Goal: Transaction & Acquisition: Purchase product/service

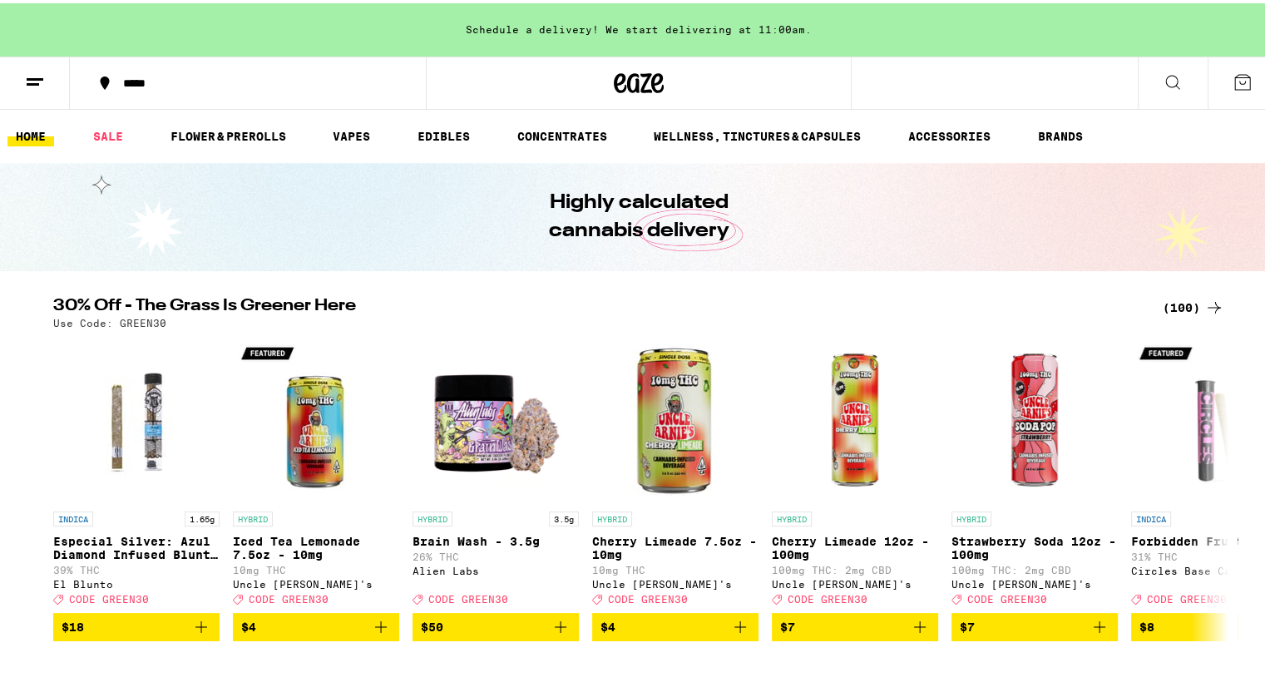
click at [1174, 302] on div "(100)" at bounding box center [1193, 304] width 62 height 20
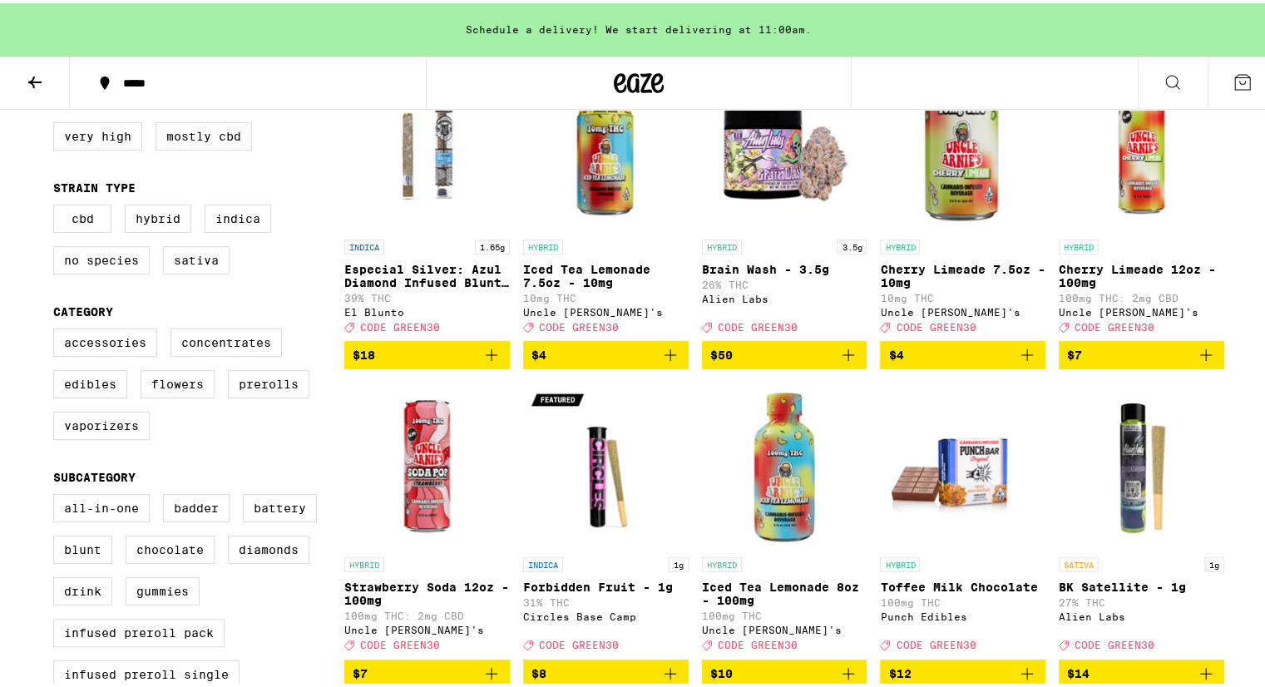
scroll to position [333, 0]
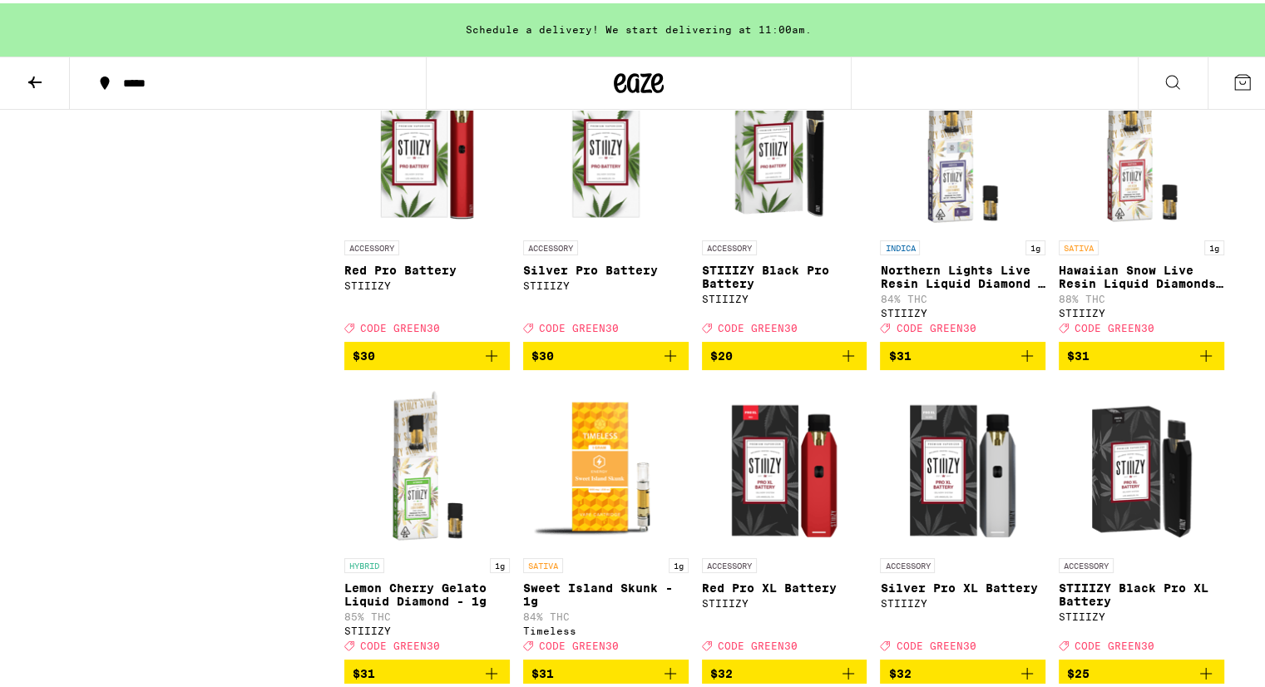
scroll to position [3825, 0]
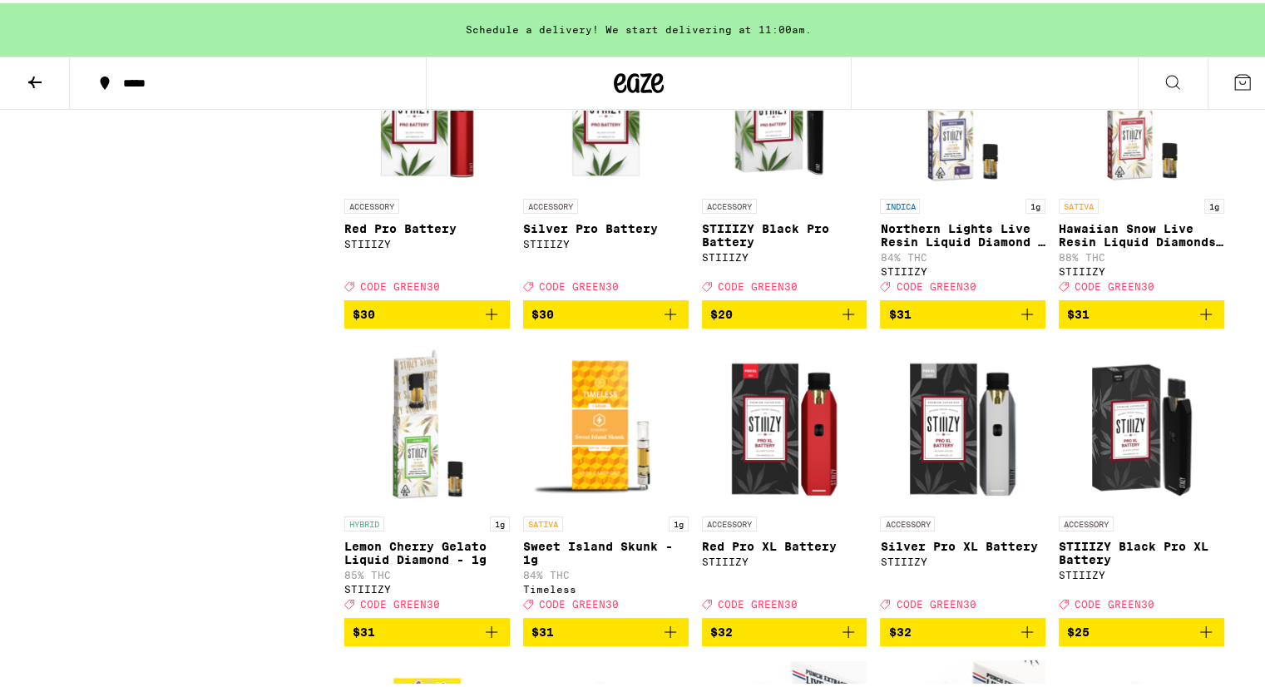
scroll to position [3798, 0]
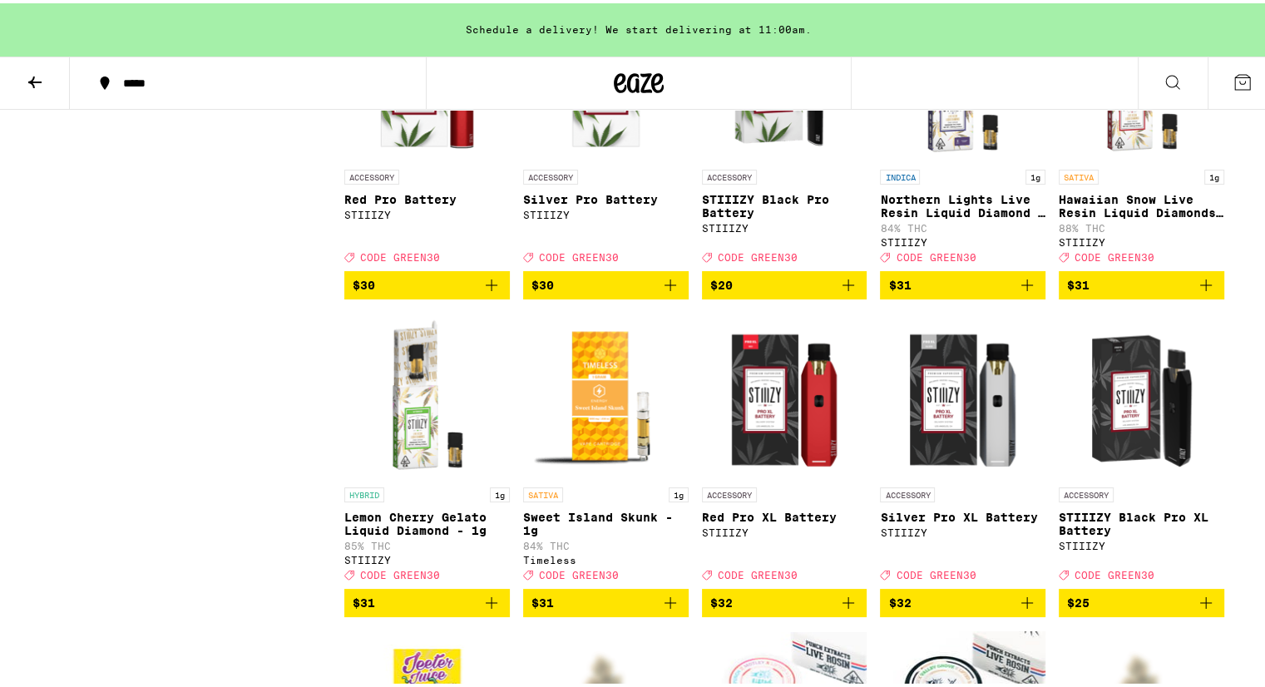
click at [1197, 292] on icon "Add to bag" at bounding box center [1206, 282] width 20 height 20
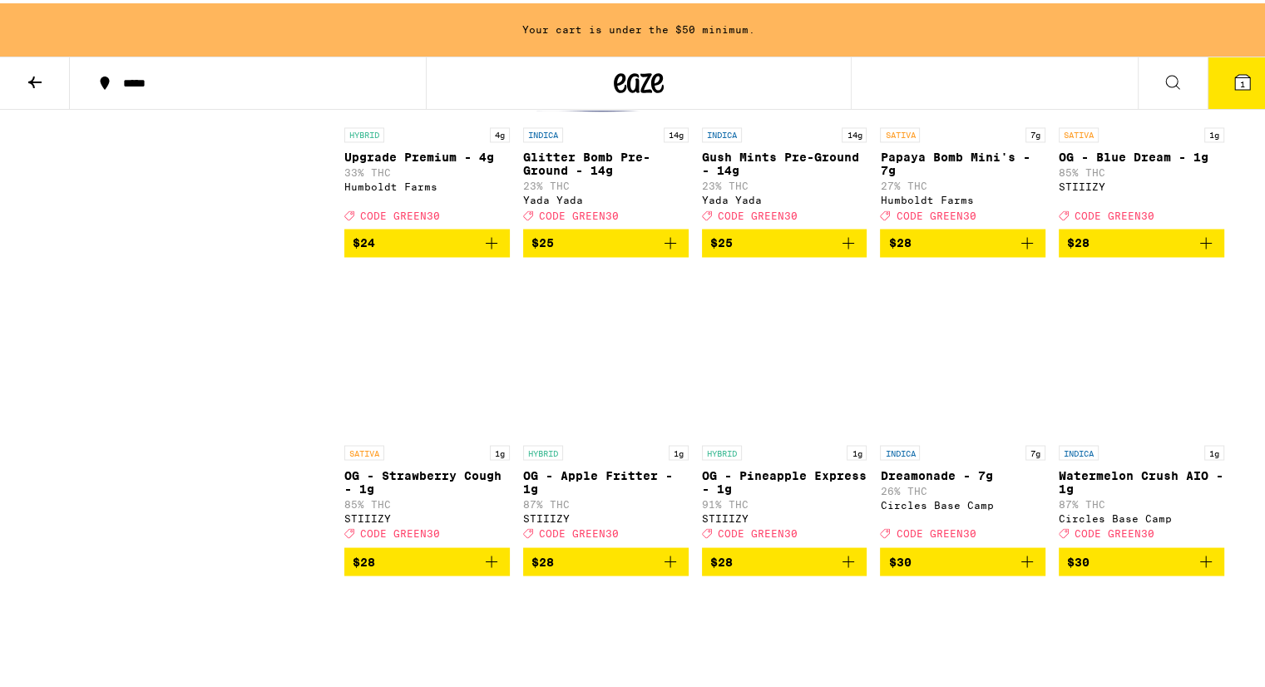
scroll to position [2884, 0]
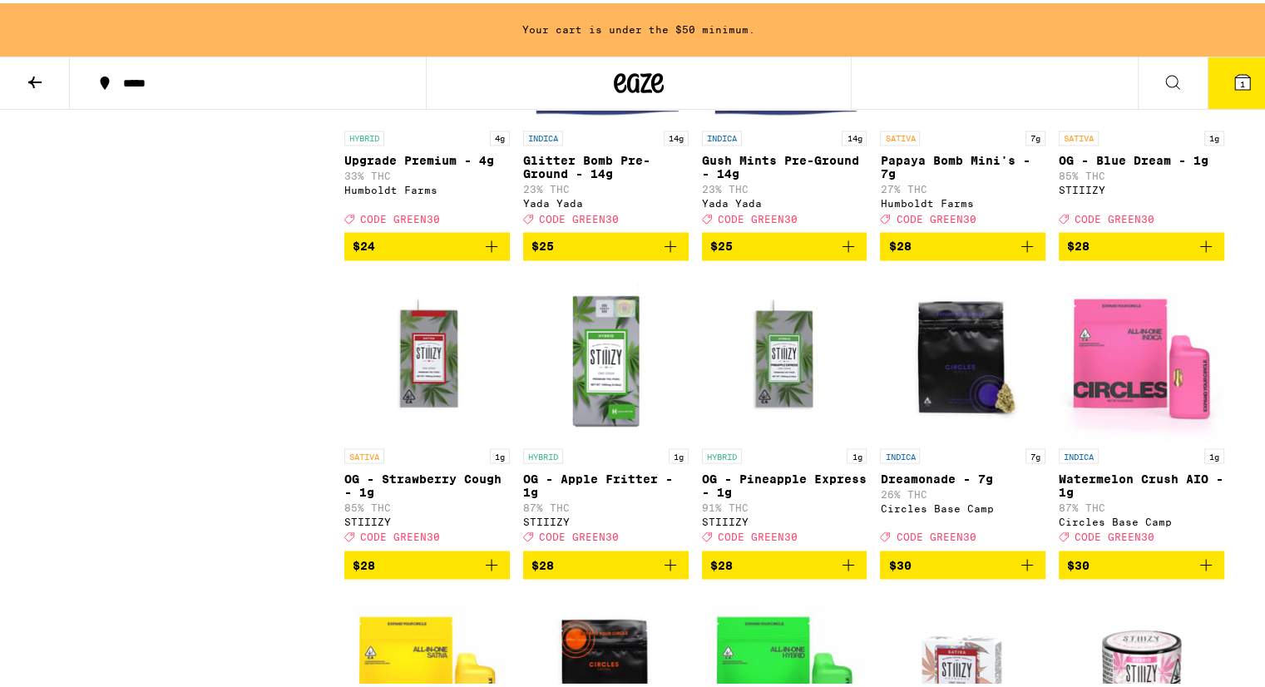
click at [1197, 253] on icon "Add to bag" at bounding box center [1206, 243] width 20 height 20
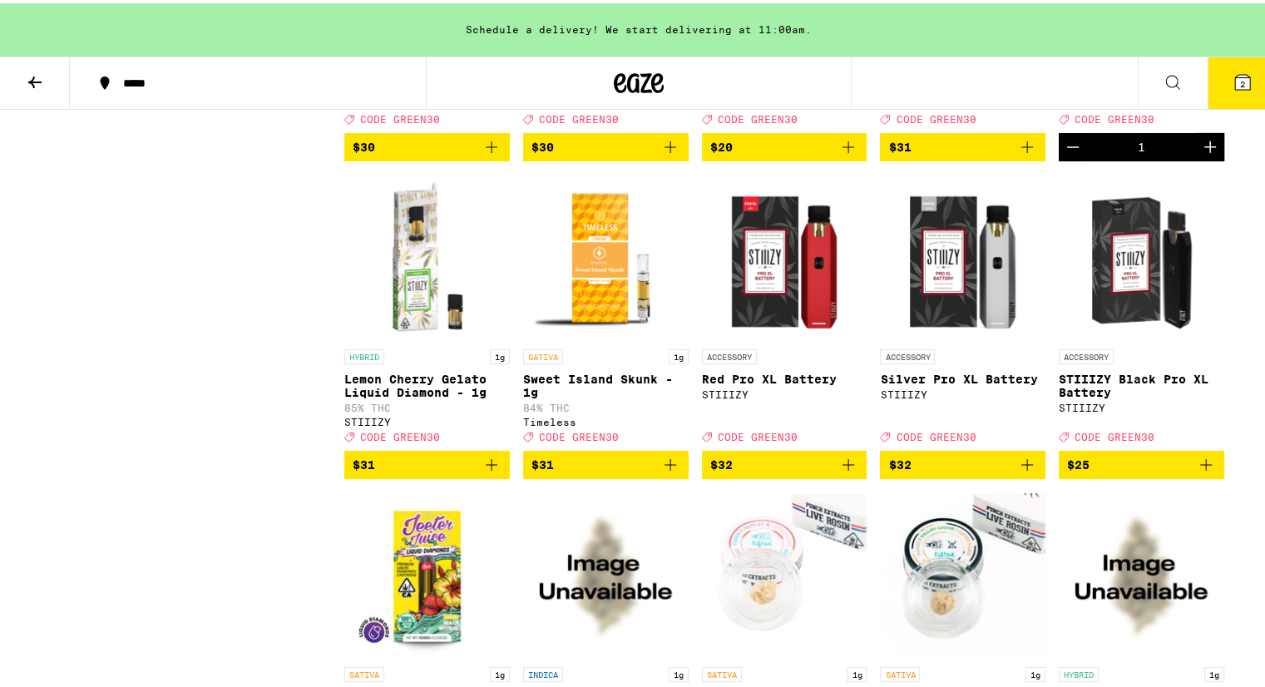
scroll to position [3965, 0]
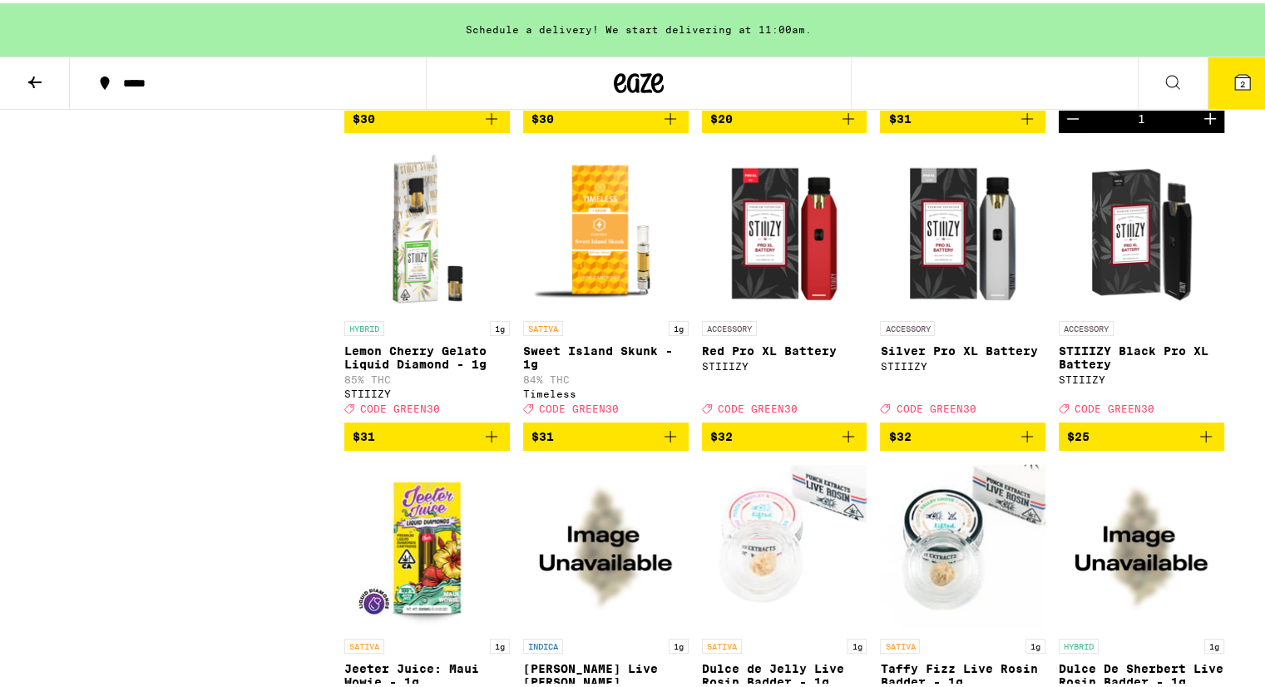
click at [486, 443] on icon "Add to bag" at bounding box center [491, 433] width 20 height 20
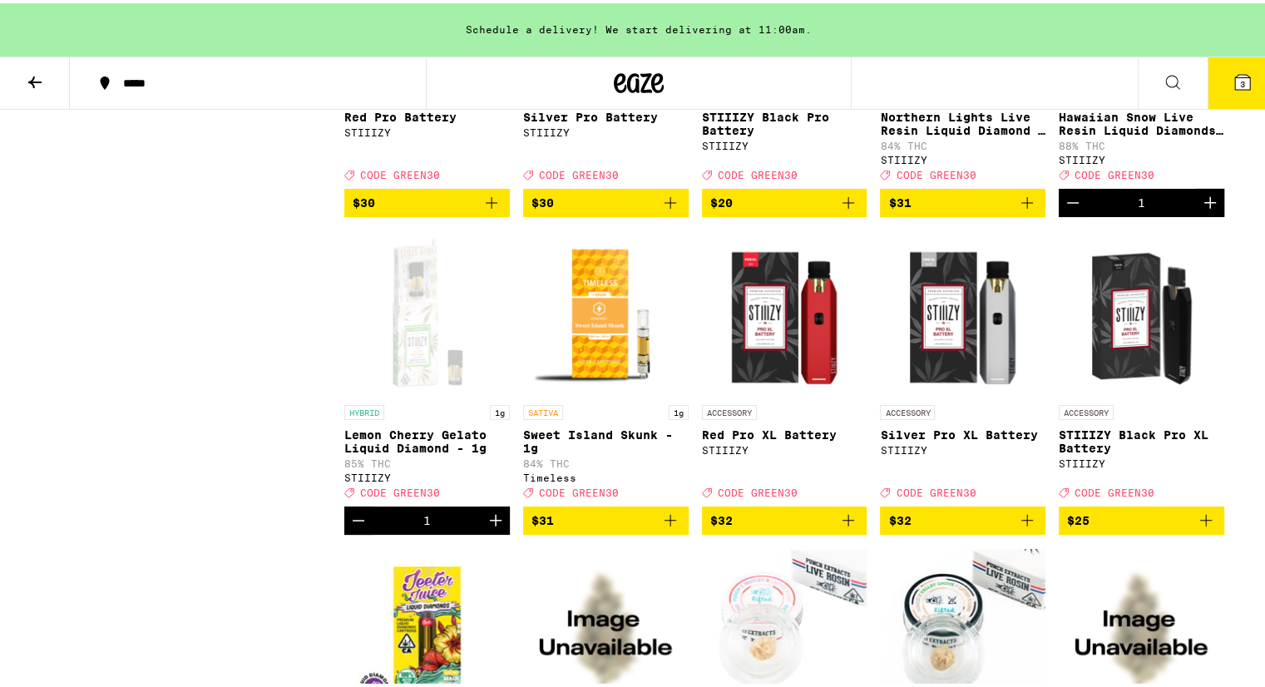
scroll to position [3715, 0]
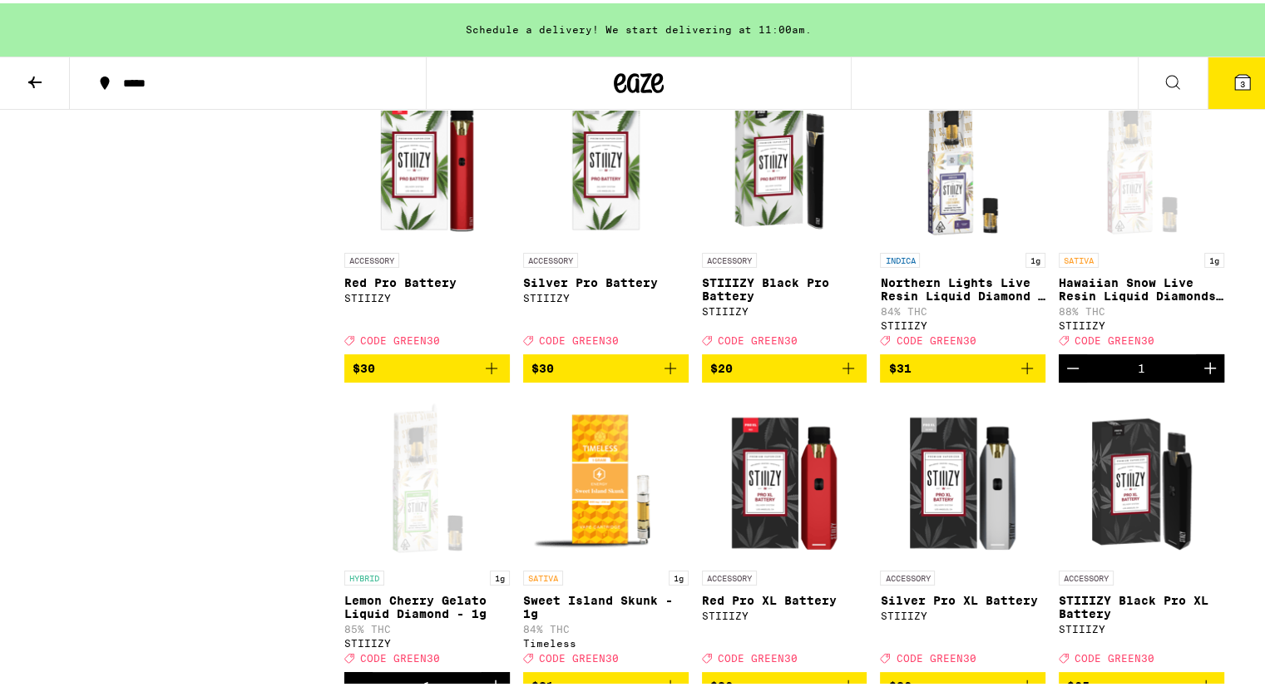
click at [1018, 375] on icon "Add to bag" at bounding box center [1027, 365] width 20 height 20
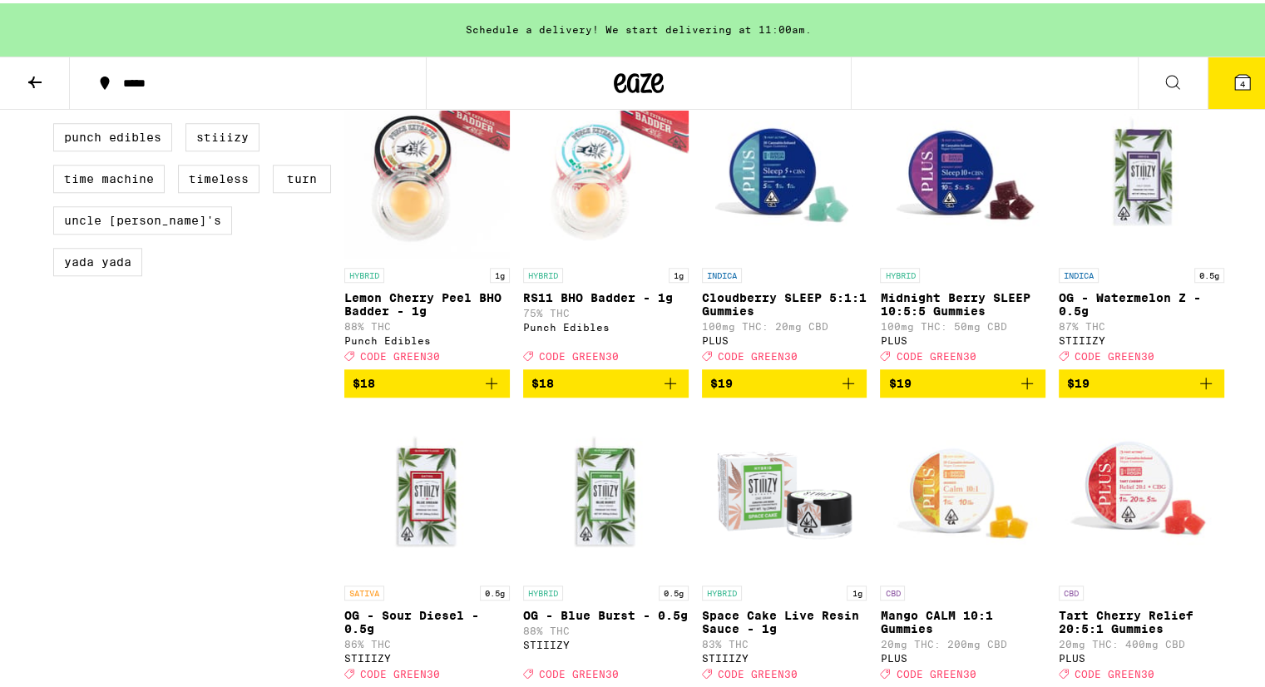
scroll to position [1470, 0]
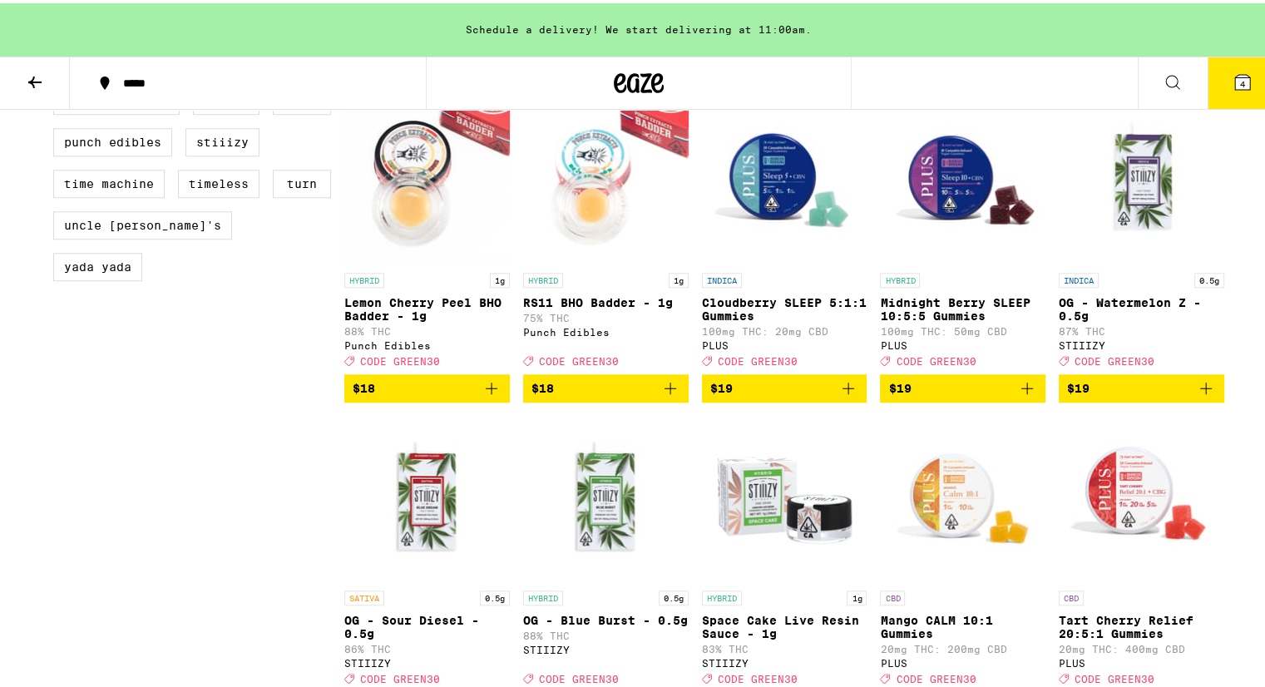
click at [1239, 67] on button "4" at bounding box center [1242, 80] width 70 height 52
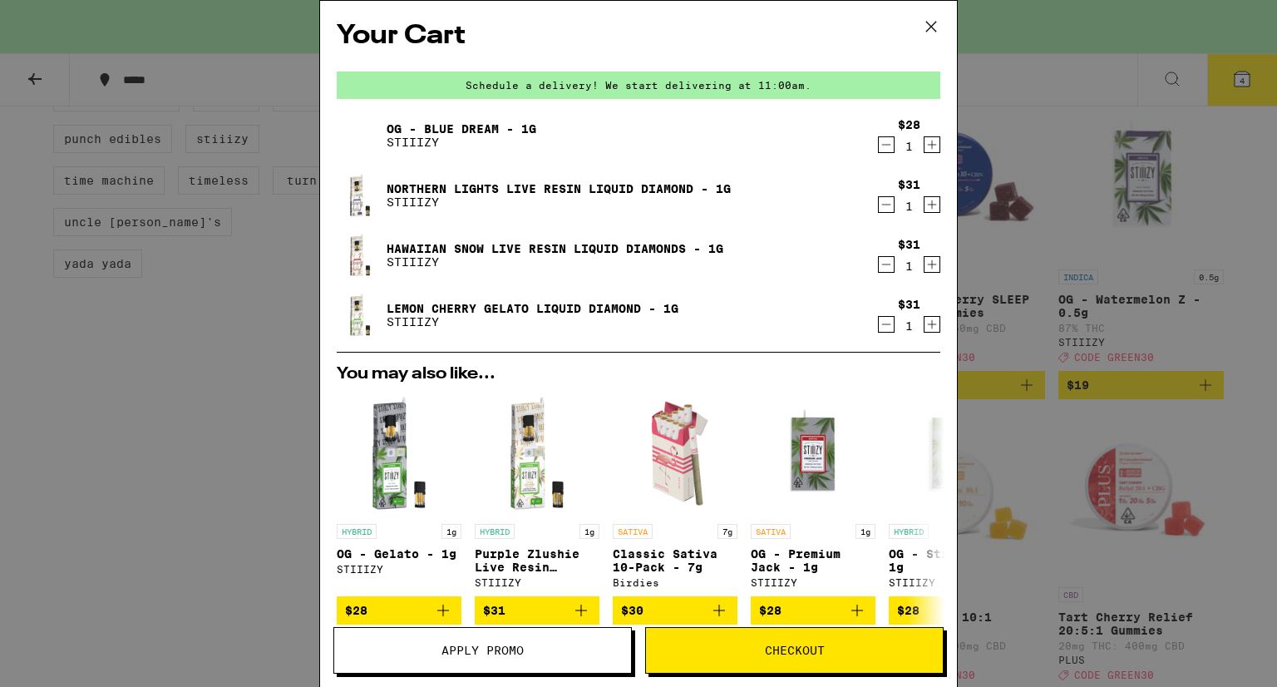
click at [487, 645] on span "Apply Promo" at bounding box center [483, 650] width 82 height 12
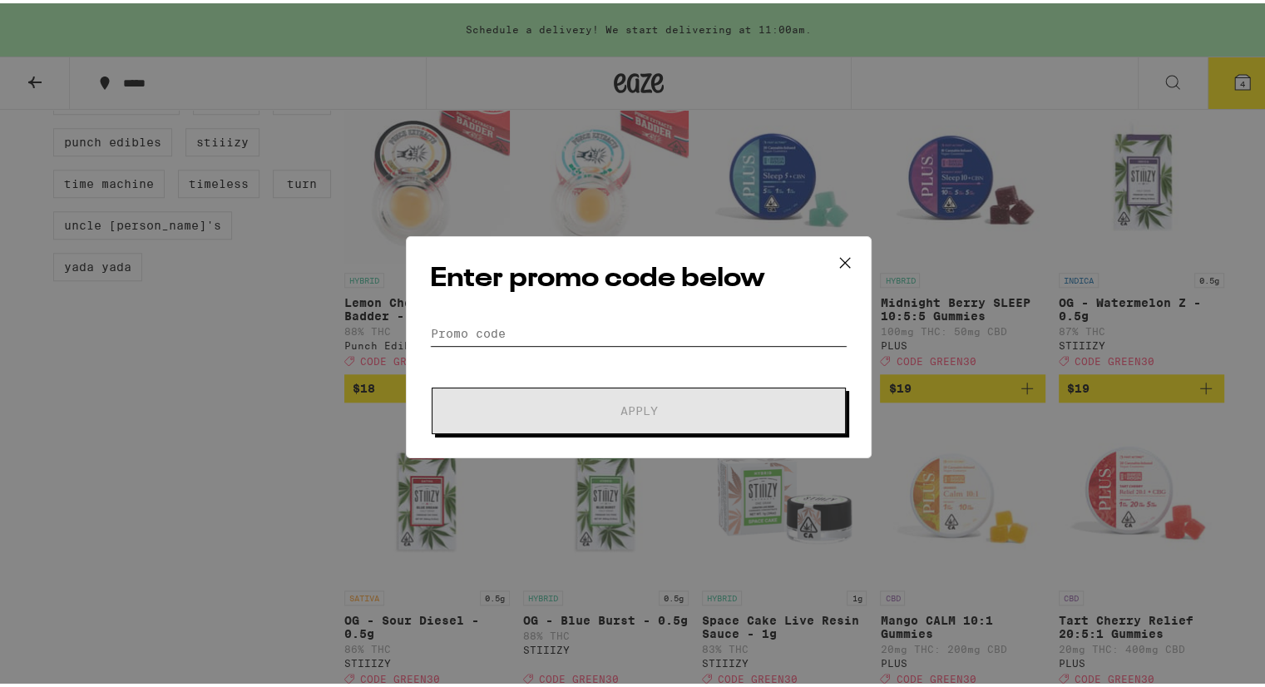
click at [589, 330] on input "Promo Code" at bounding box center [638, 330] width 417 height 25
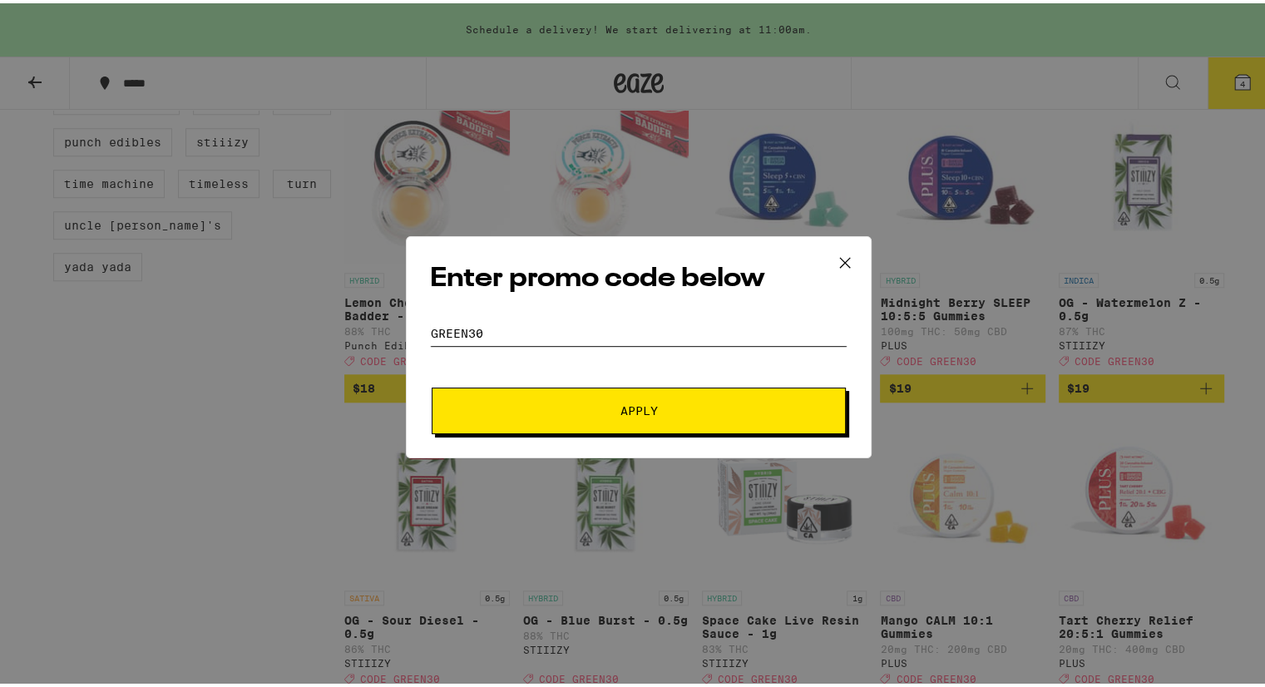
type input "Green30"
click at [432, 384] on button "Apply" at bounding box center [639, 407] width 414 height 47
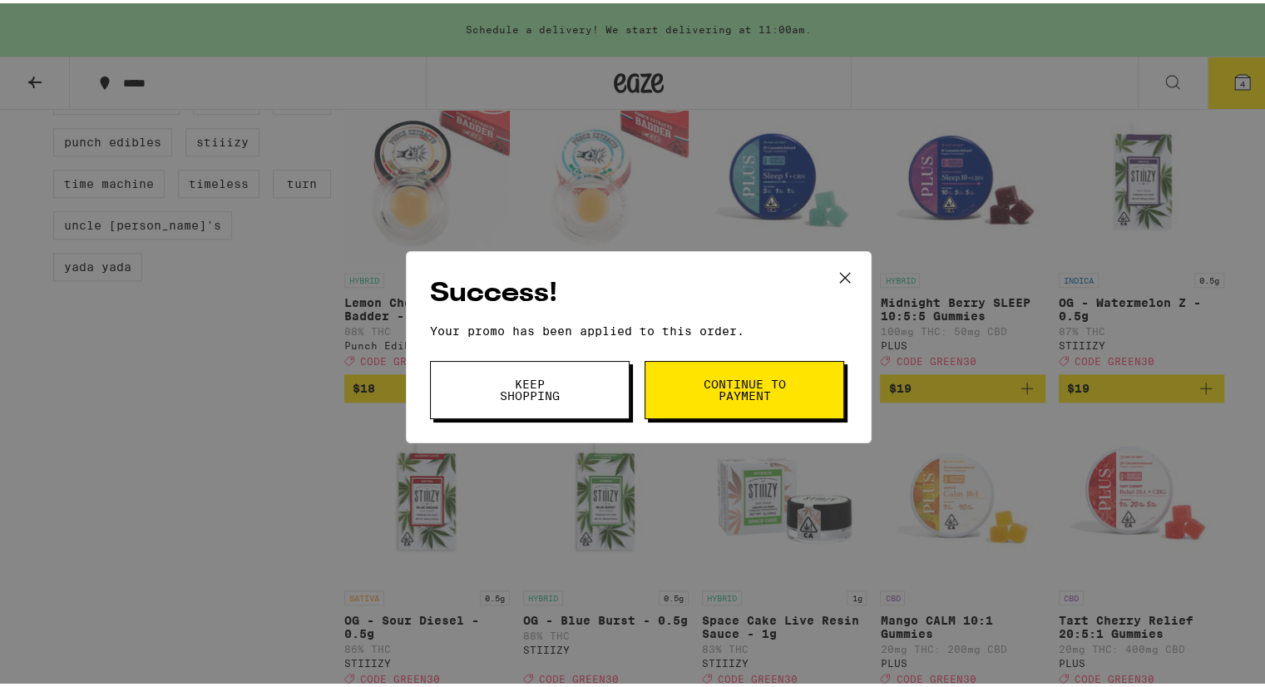
click at [689, 385] on button "Continue to payment" at bounding box center [744, 387] width 200 height 58
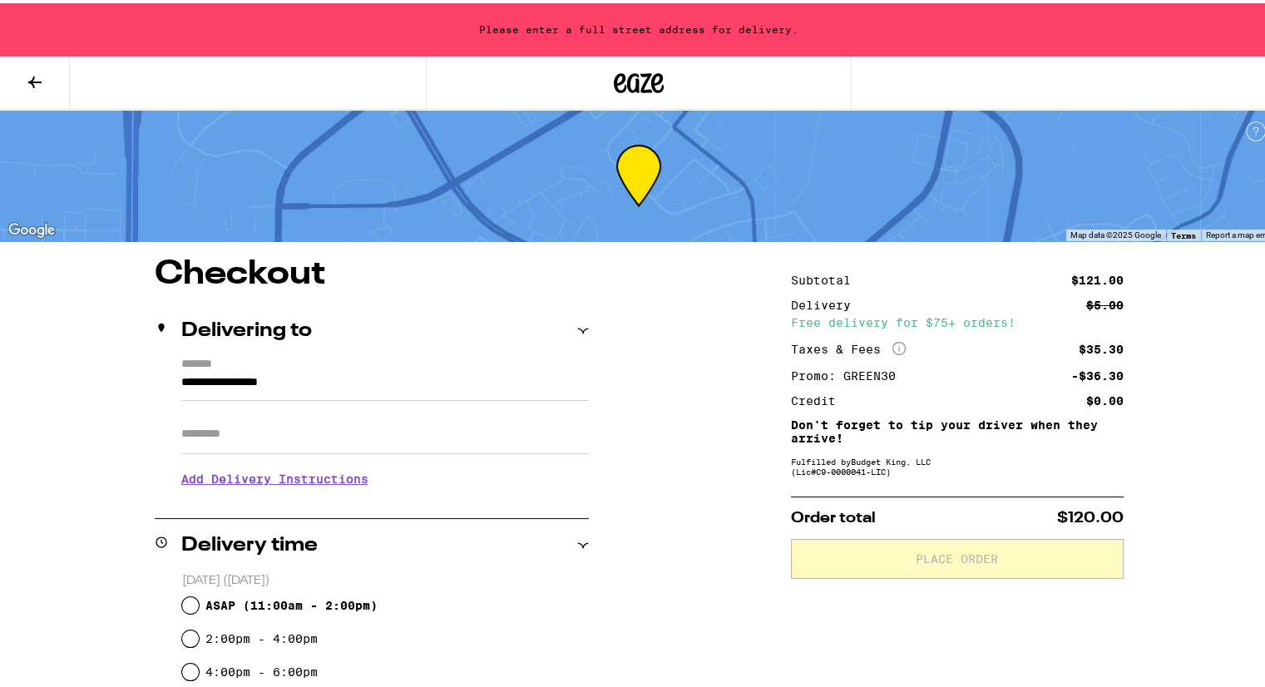
click at [23, 81] on button at bounding box center [35, 80] width 70 height 52
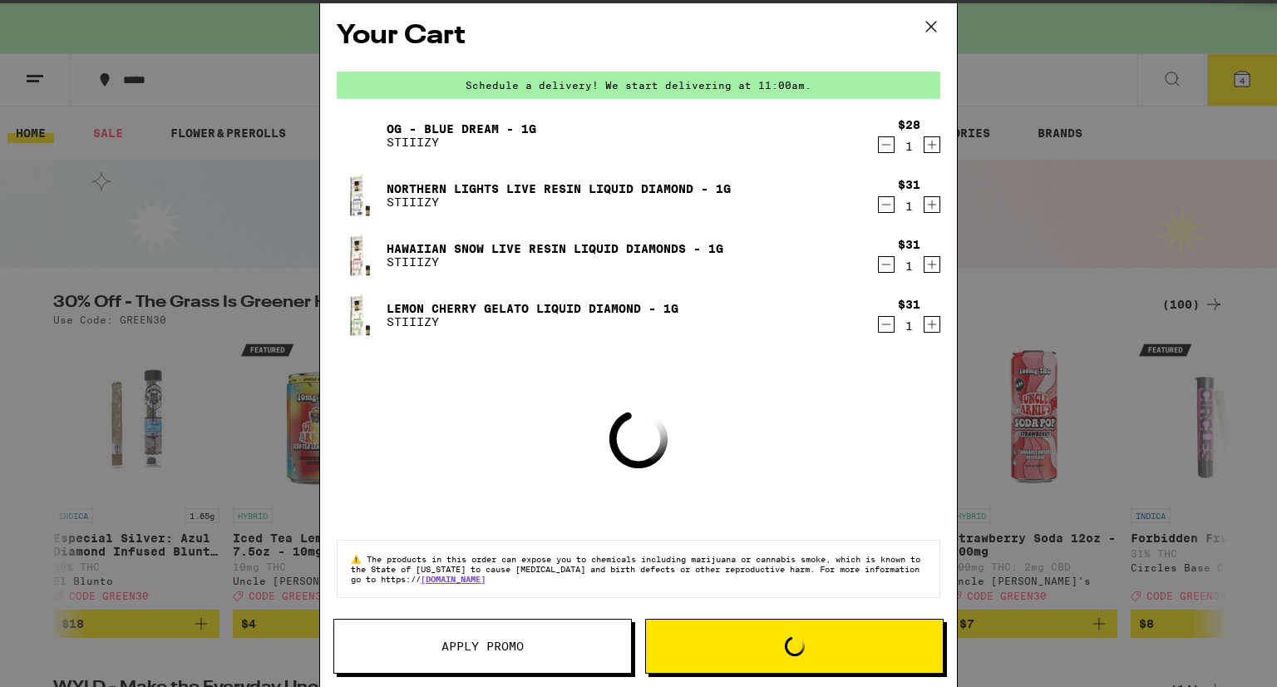
click at [943, 18] on icon at bounding box center [931, 26] width 25 height 25
click at [934, 24] on icon at bounding box center [931, 27] width 10 height 10
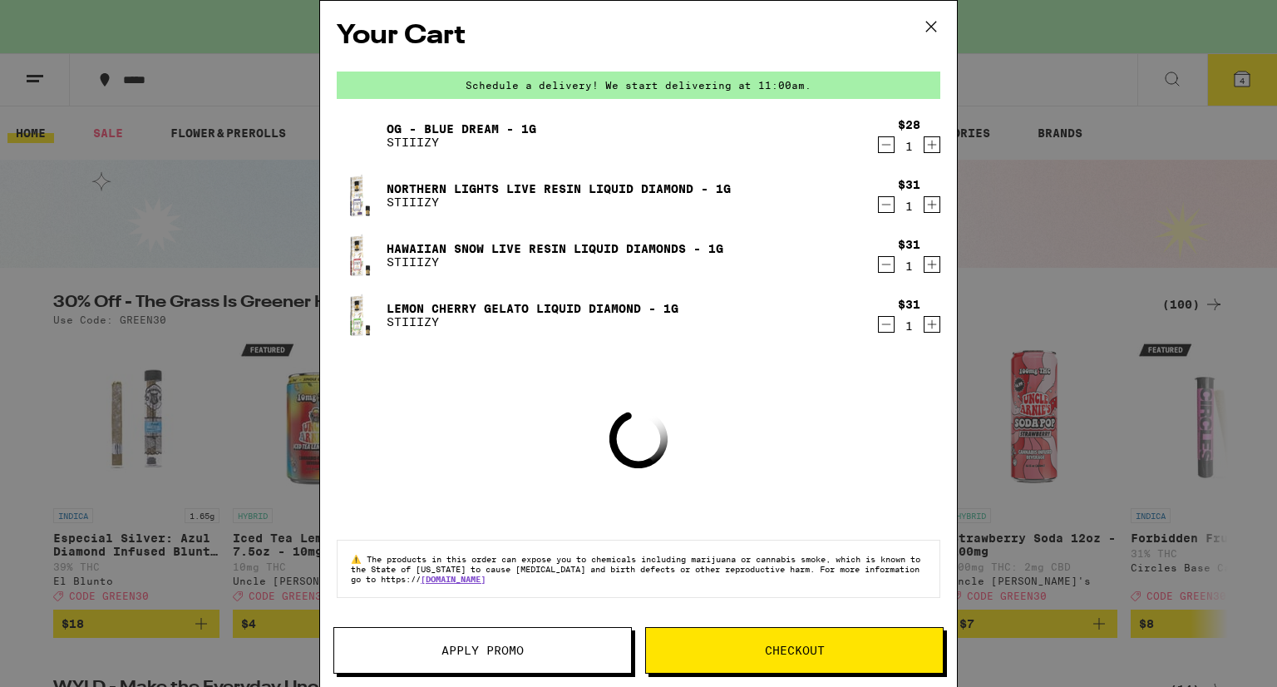
click at [926, 28] on icon at bounding box center [931, 26] width 25 height 25
